Goal: Transaction & Acquisition: Download file/media

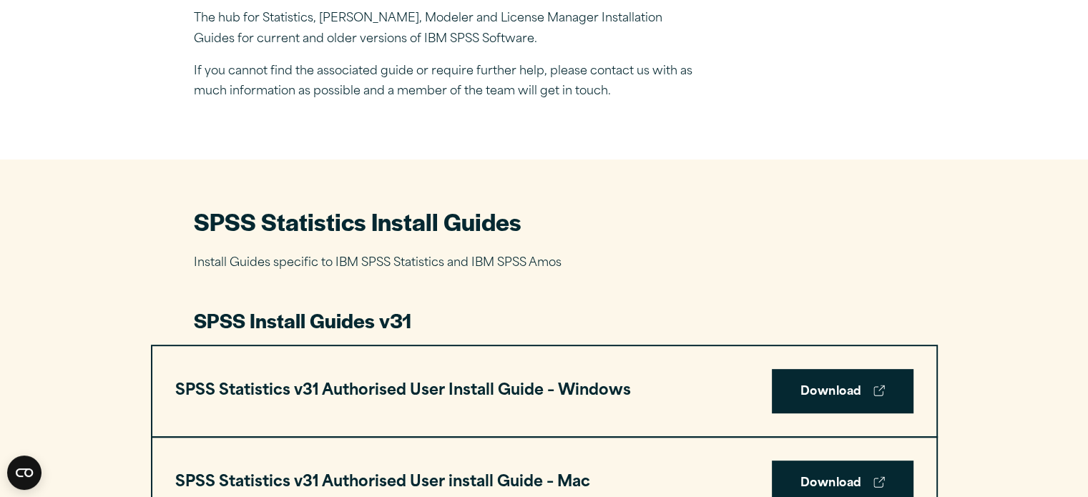
scroll to position [503, 0]
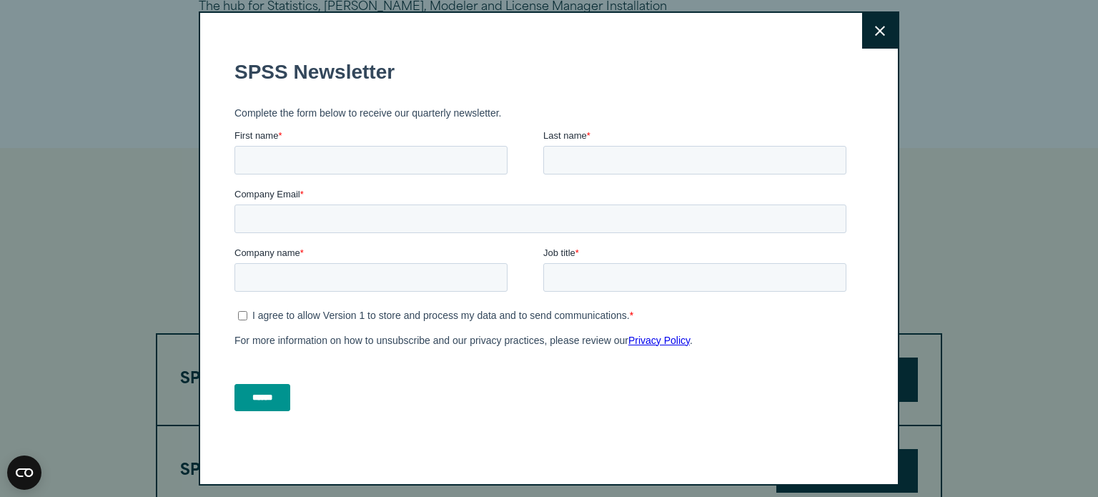
click at [875, 26] on icon at bounding box center [880, 31] width 10 height 10
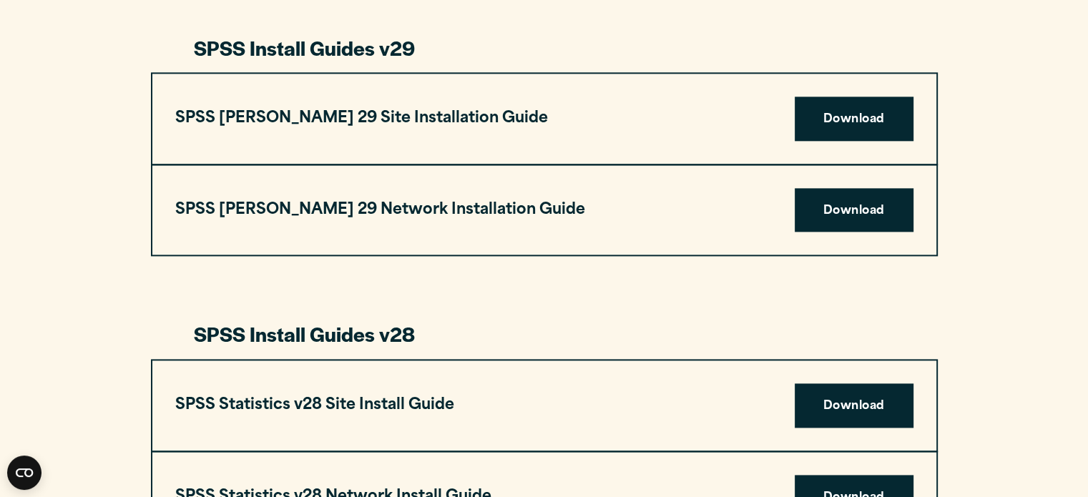
scroll to position [1804, 0]
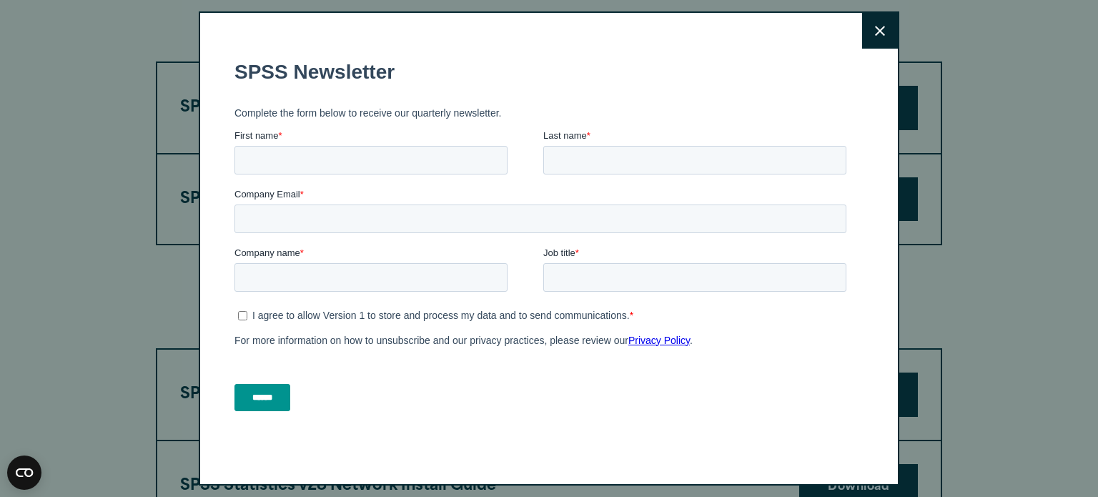
click at [862, 36] on button "Close" at bounding box center [880, 31] width 36 height 36
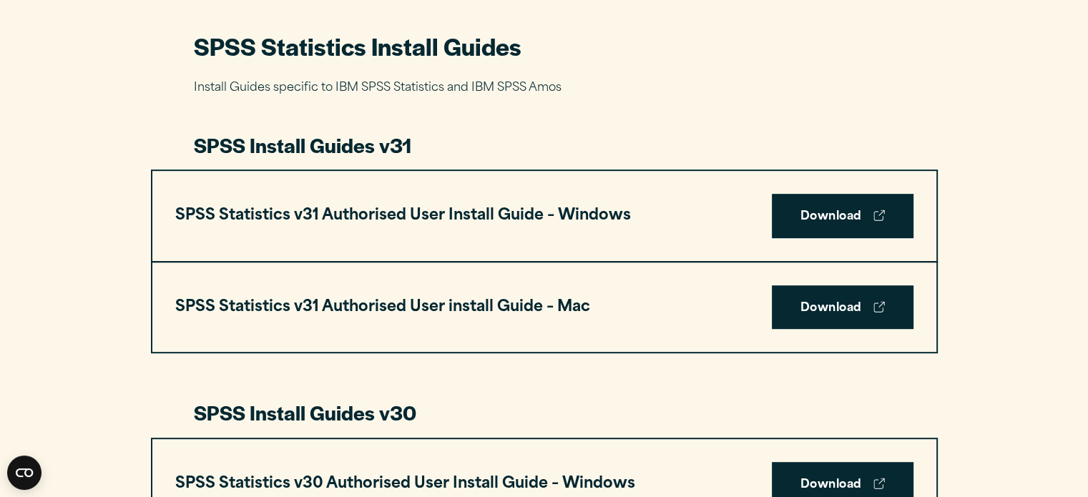
scroll to position [672, 0]
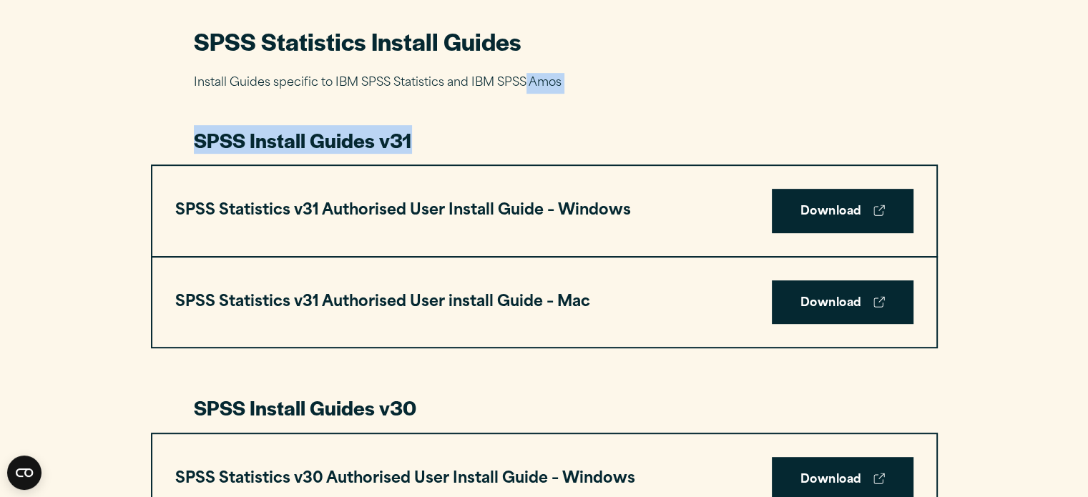
drag, startPoint x: 526, startPoint y: 86, endPoint x: 602, endPoint y: 129, distance: 88.1
click at [602, 129] on h3 "SPSS Install Guides v31" at bounding box center [544, 140] width 701 height 27
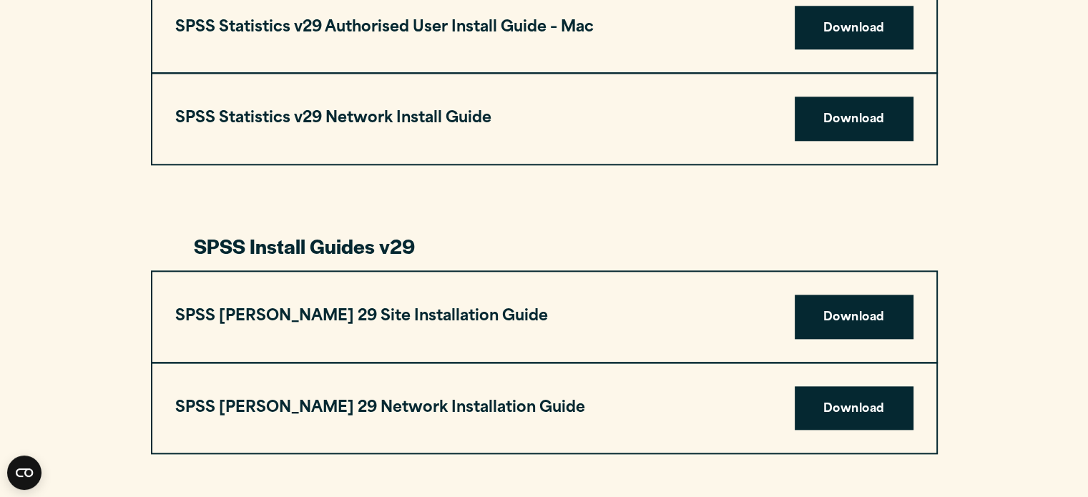
scroll to position [1579, 0]
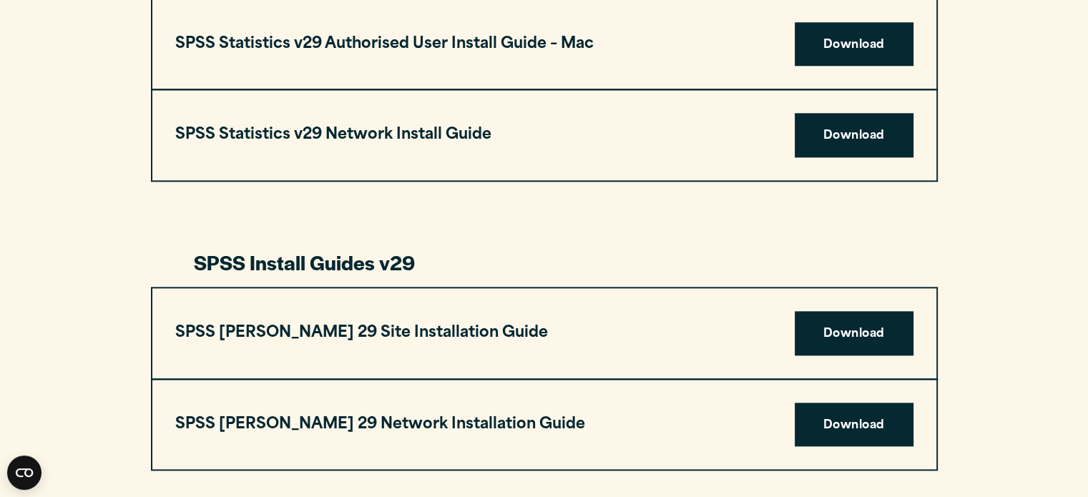
click at [92, 75] on div "SPSS Statistics Install Guides Install Guides specific to IBM SPSS Statistics a…" at bounding box center [544, 495] width 1088 height 2845
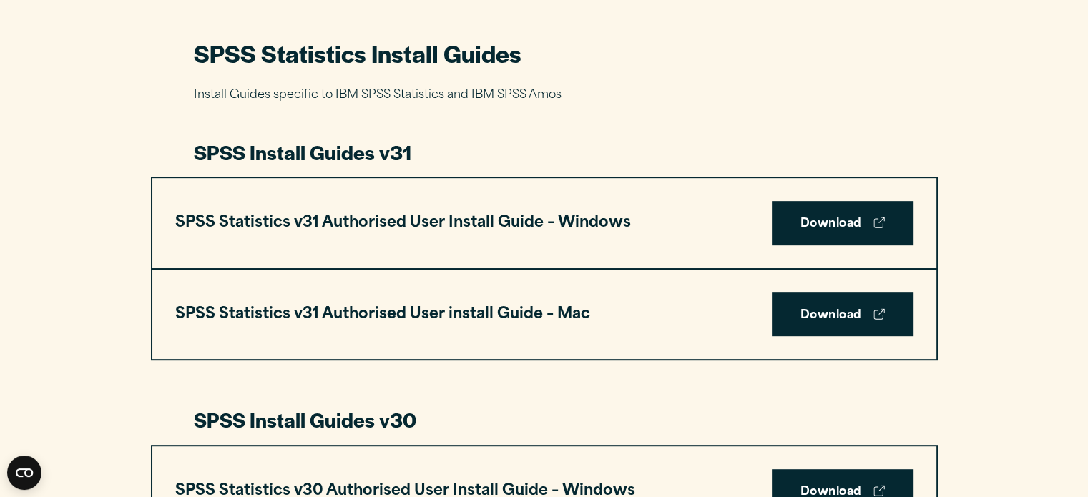
scroll to position [665, 0]
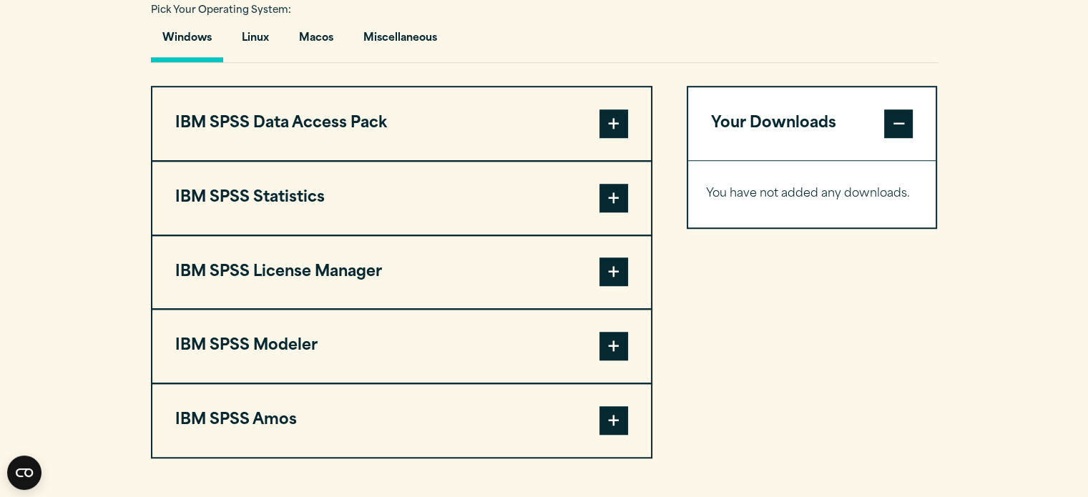
scroll to position [1076, 0]
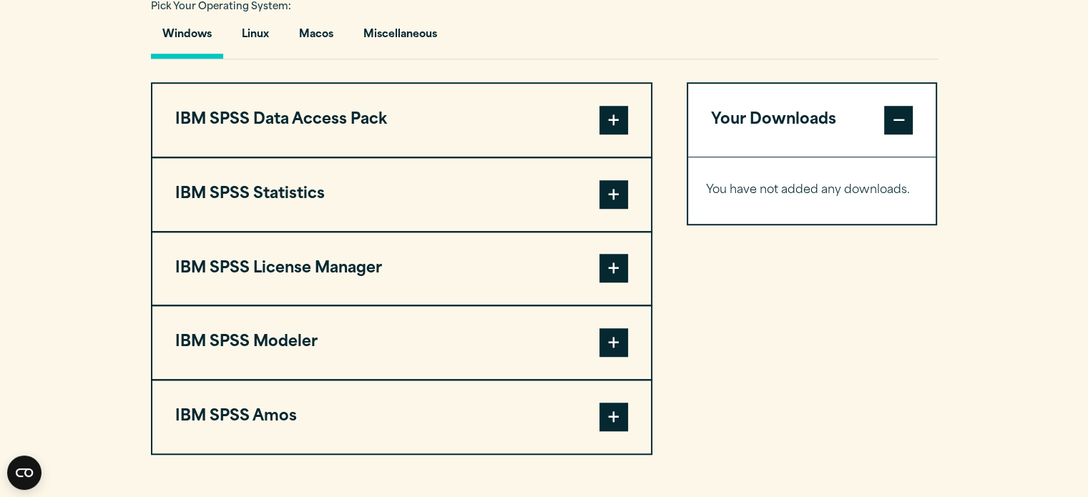
drag, startPoint x: 605, startPoint y: 189, endPoint x: 639, endPoint y: 199, distance: 35.1
click at [639, 199] on button "IBM SPSS Statistics" at bounding box center [401, 194] width 498 height 73
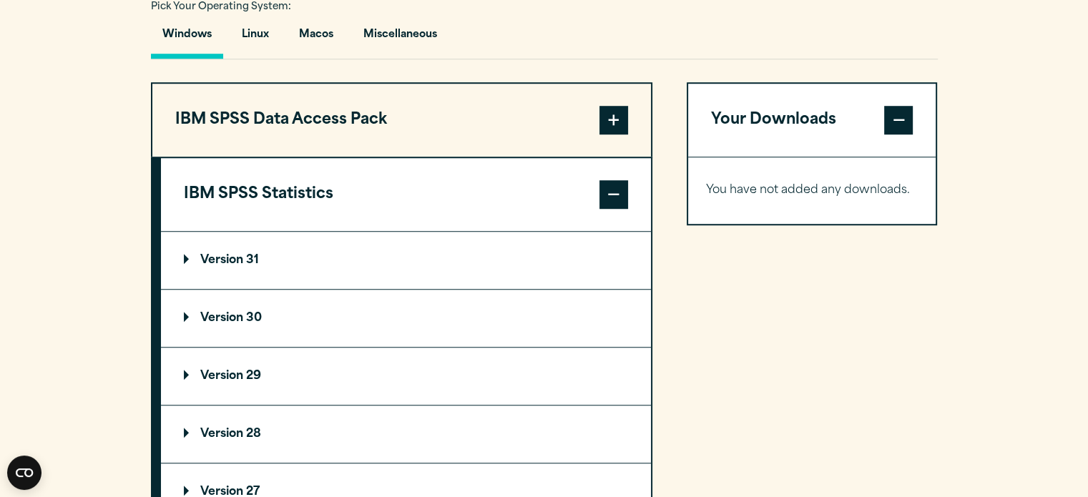
click at [624, 194] on span at bounding box center [613, 194] width 29 height 29
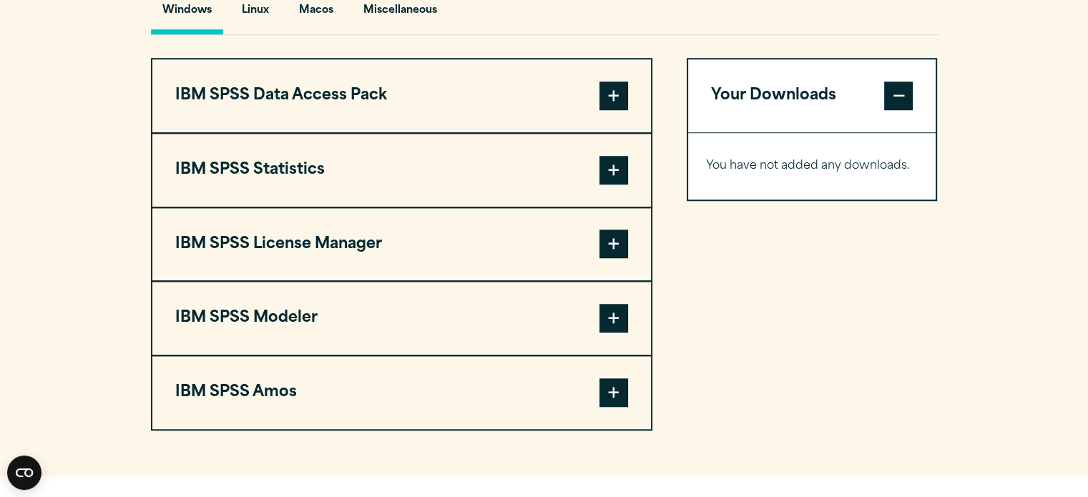
scroll to position [1104, 0]
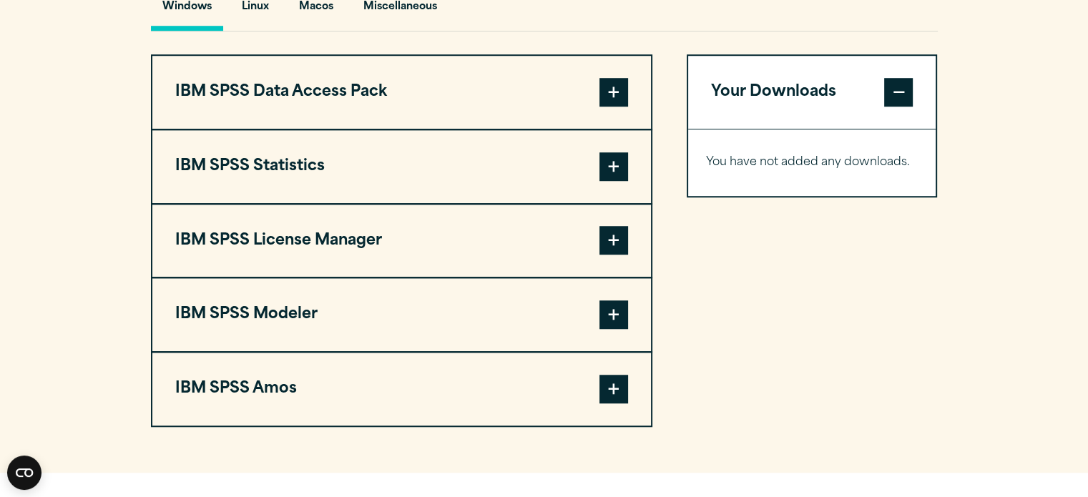
click at [613, 168] on span at bounding box center [613, 166] width 29 height 29
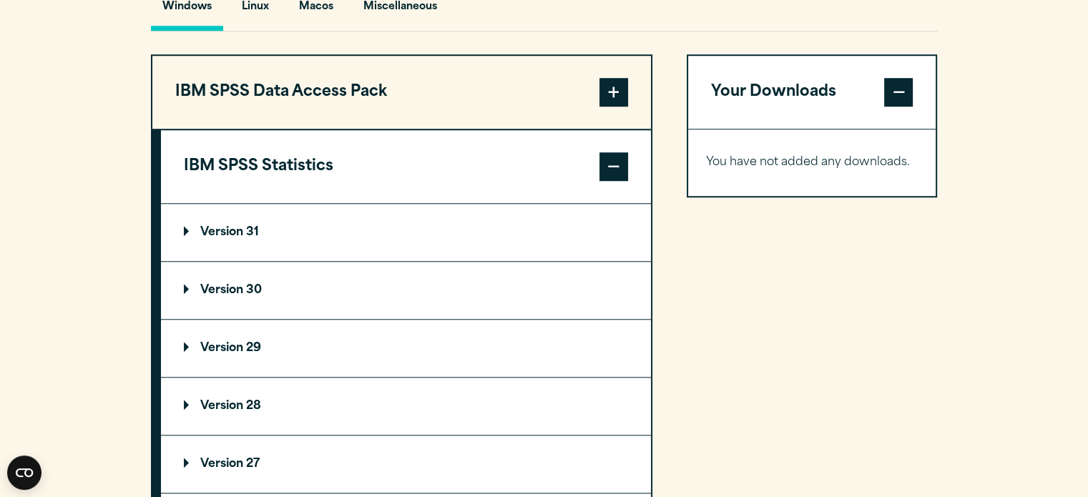
click at [197, 234] on p "Version 31" at bounding box center [221, 232] width 75 height 11
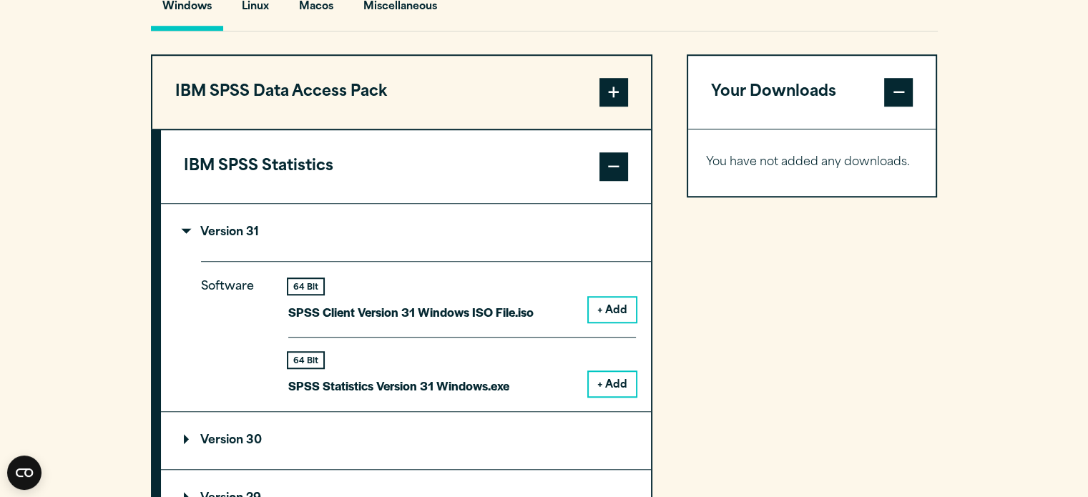
click at [609, 385] on button "+ Add" at bounding box center [611, 384] width 47 height 24
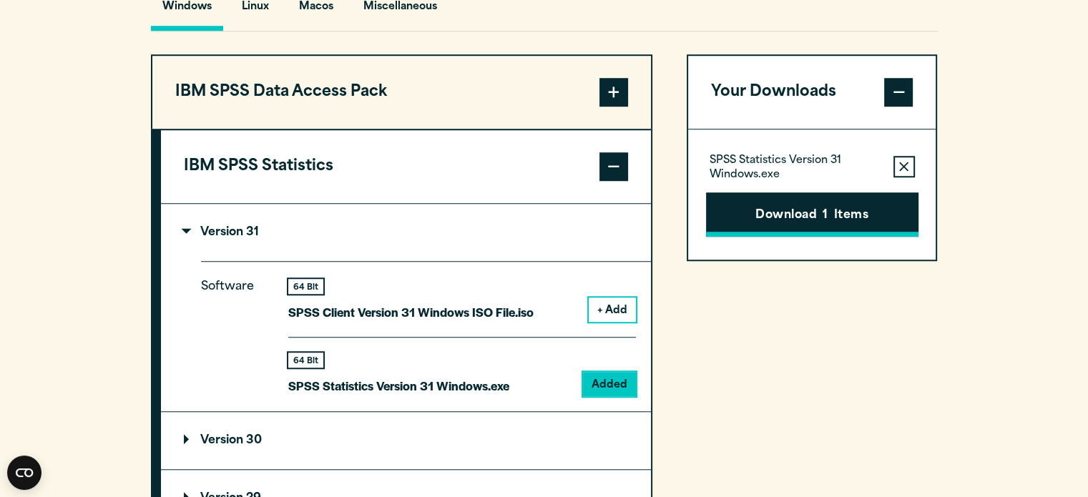
click at [760, 210] on button "Download 1 Items" at bounding box center [812, 214] width 212 height 44
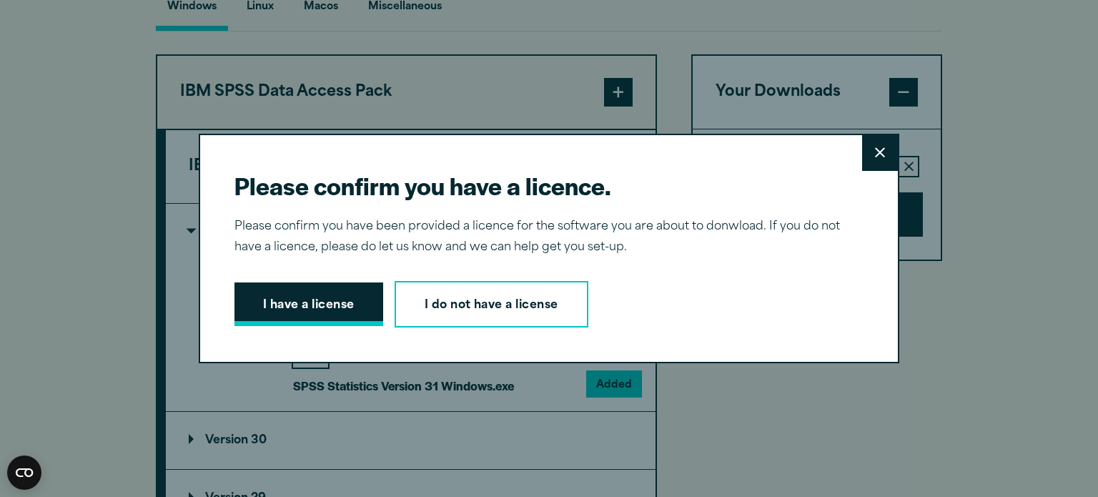
click at [320, 306] on button "I have a license" at bounding box center [309, 304] width 149 height 44
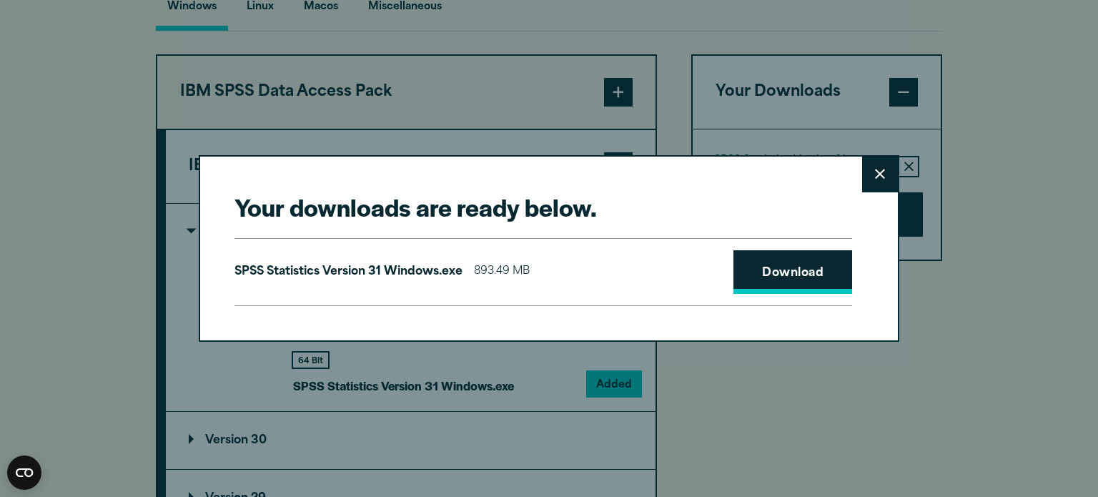
click at [787, 277] on link "Download" at bounding box center [793, 272] width 119 height 44
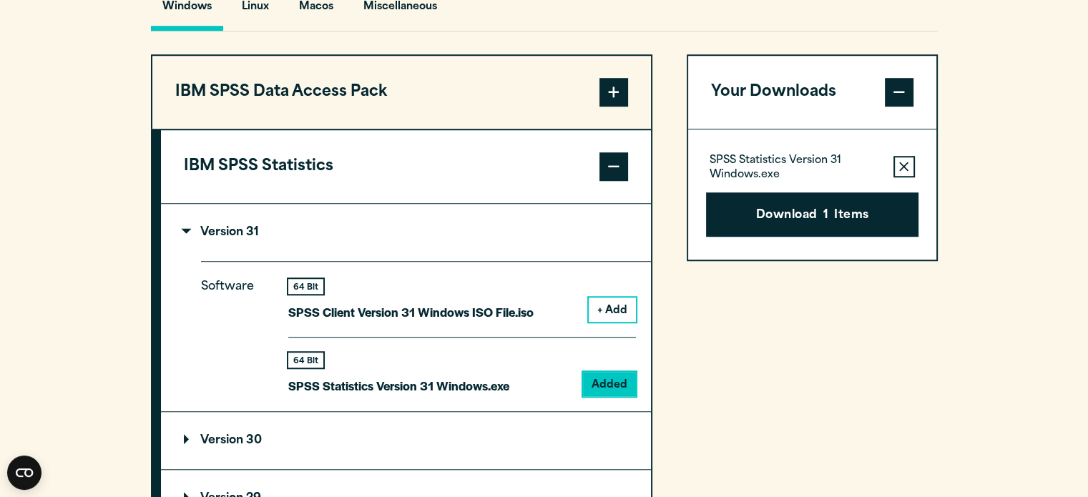
click at [970, 132] on div "Your downloads are ready below. Close SPSS Statistics Version 31 Windows.exe 89…" at bounding box center [544, 248] width 1088 height 497
click at [757, 22] on div "Windows Linux [GEOGRAPHIC_DATA] Miscellaneous" at bounding box center [544, 10] width 787 height 41
drag, startPoint x: 614, startPoint y: 28, endPoint x: 591, endPoint y: 31, distance: 23.8
click at [591, 31] on div "Pick Your Operating System: Windows Linux [GEOGRAPHIC_DATA] Miscellaneous IBM S…" at bounding box center [544, 447] width 787 height 957
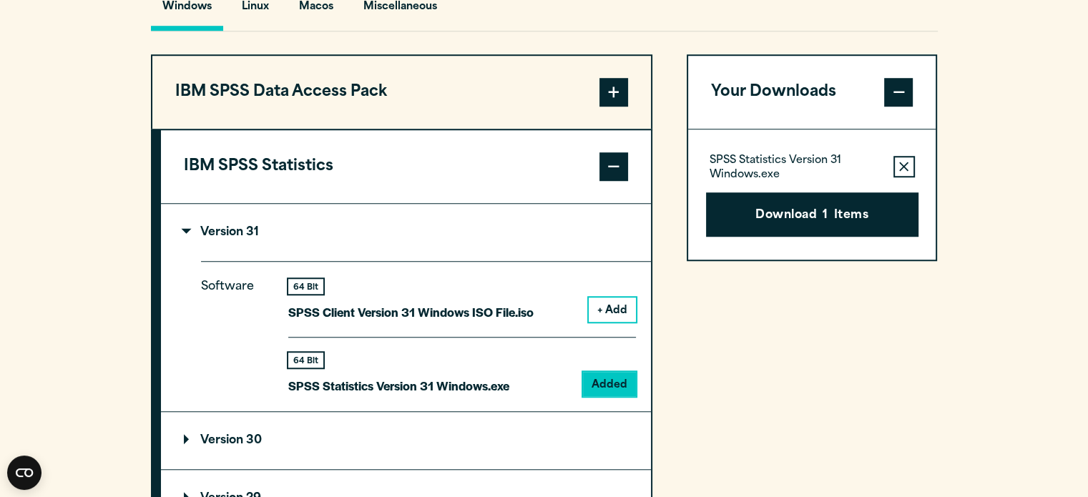
click at [568, 33] on div "Pick Your Operating System: Windows Linux [GEOGRAPHIC_DATA] Miscellaneous IBM S…" at bounding box center [544, 447] width 787 height 957
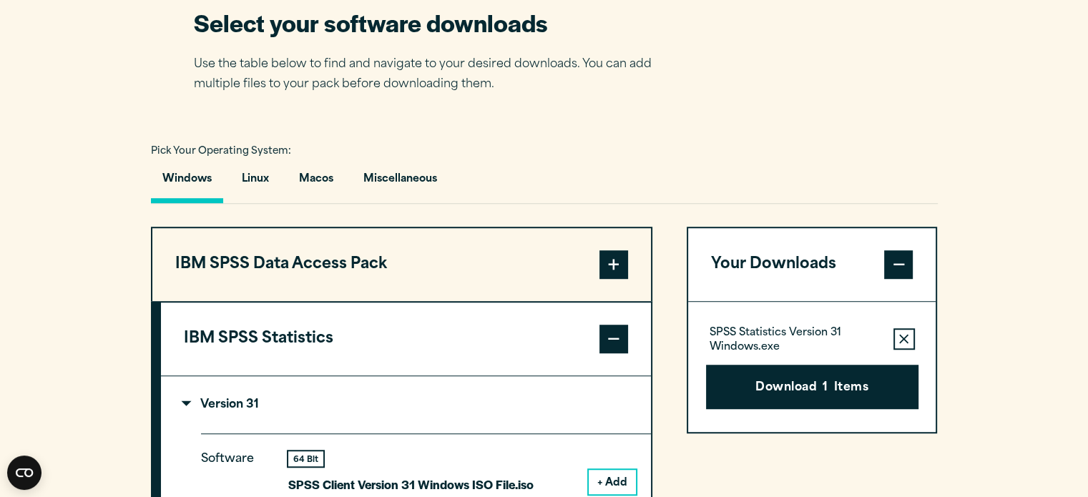
scroll to position [935, 0]
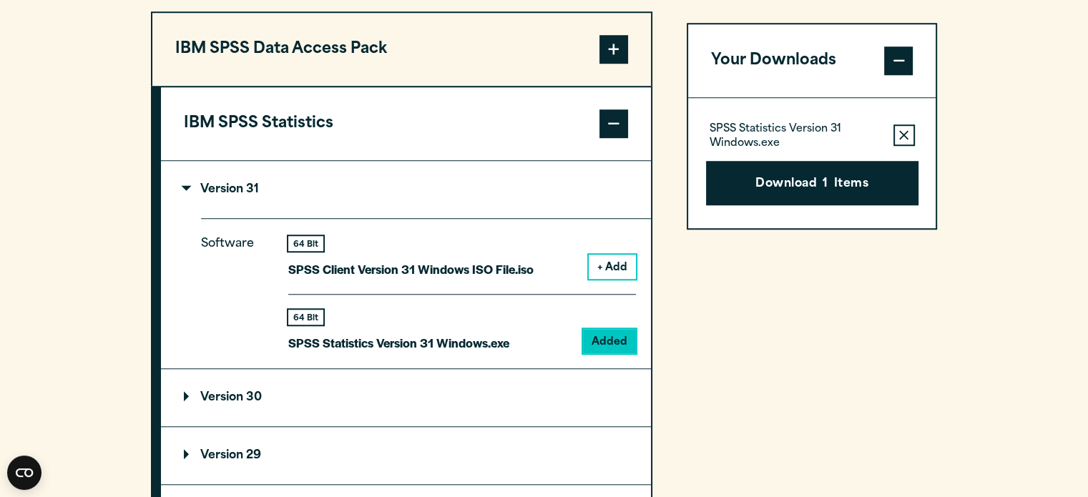
scroll to position [1155, 0]
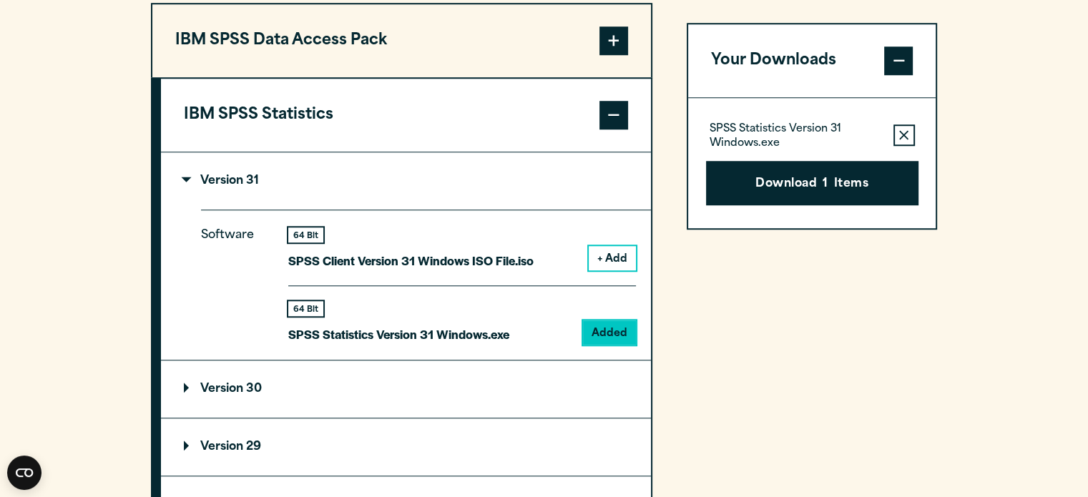
click at [1008, 185] on section "Select your software downloads Use the table below to find and navigate to your…" at bounding box center [544, 328] width 1088 height 1183
click at [1015, 169] on section "Select your software downloads Use the table below to find and navigate to your…" at bounding box center [544, 328] width 1088 height 1183
click at [1017, 102] on section "Select your software downloads Use the table below to find and navigate to your…" at bounding box center [544, 328] width 1088 height 1183
click at [1025, 140] on section "Select your software downloads Use the table below to find and navigate to your…" at bounding box center [544, 328] width 1088 height 1183
click at [990, 144] on section "Select your software downloads Use the table below to find and navigate to your…" at bounding box center [544, 328] width 1088 height 1183
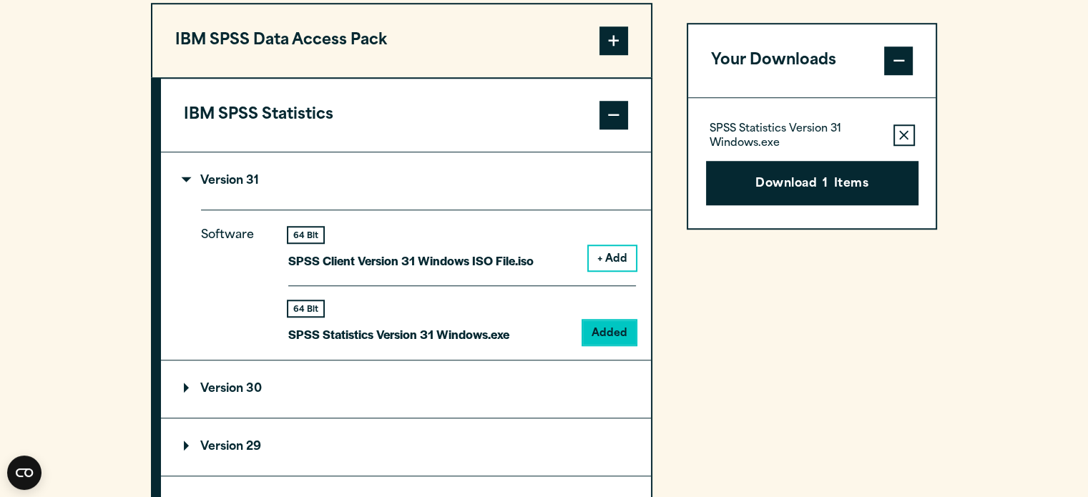
click at [782, 383] on div "Your Downloads SPSS Statistics Version 31 Windows.exe Remove this item from you…" at bounding box center [811, 438] width 251 height 871
